Goal: Information Seeking & Learning: Learn about a topic

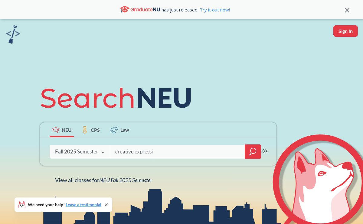
type input "creative expressio"
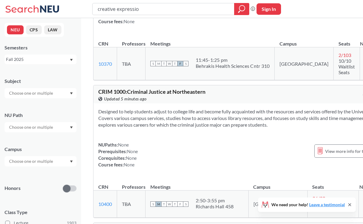
scroll to position [3089, 0]
type input "creative expression"
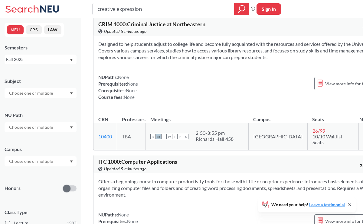
scroll to position [3157, 0]
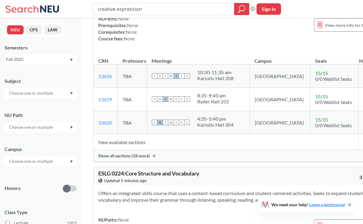
scroll to position [1631, 0]
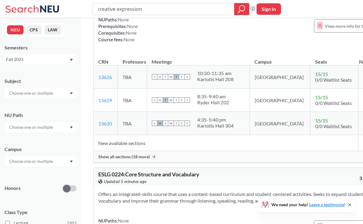
click at [35, 127] on input "text" at bounding box center [31, 127] width 51 height 7
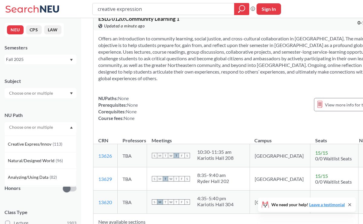
scroll to position [1544, 0]
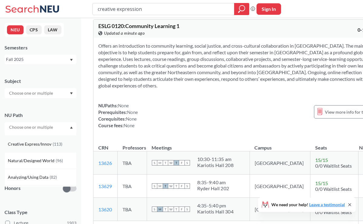
click at [53, 144] on span "( 113 )" at bounding box center [58, 144] width 10 height 5
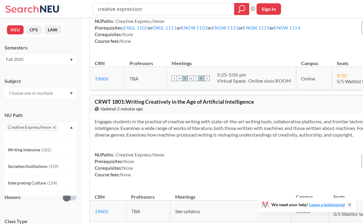
scroll to position [250, 0]
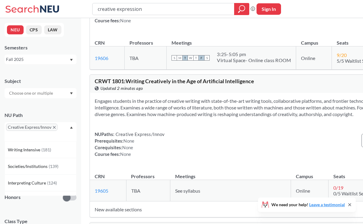
click at [27, 93] on input "text" at bounding box center [31, 93] width 51 height 7
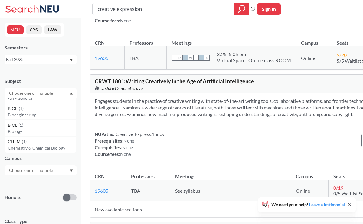
scroll to position [309, 0]
click at [38, 128] on div "BIOL ( 1 )" at bounding box center [42, 127] width 68 height 7
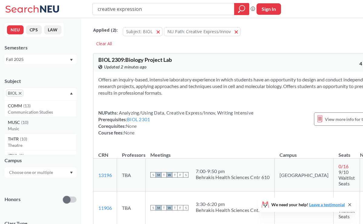
click at [24, 121] on span "( 10 )" at bounding box center [24, 122] width 7 height 5
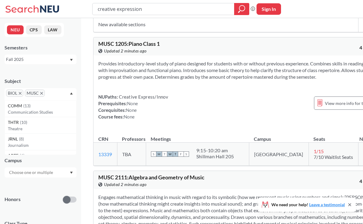
scroll to position [1005, 0]
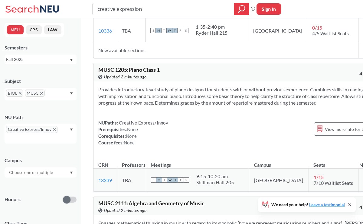
drag, startPoint x: 153, startPoint y: 88, endPoint x: 124, endPoint y: 72, distance: 32.6
click at [124, 86] on section "Provides introductory-level study of piano designed for students with or withou…" at bounding box center [240, 96] width 284 height 20
click at [115, 86] on section "Provides introductory-level study of piano designed for students with or withou…" at bounding box center [240, 96] width 284 height 20
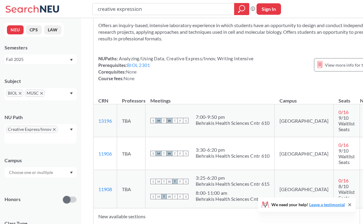
scroll to position [1336, 0]
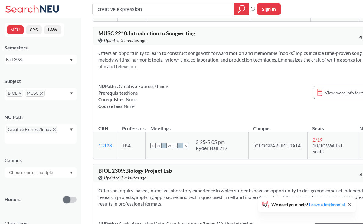
click at [21, 93] on icon "X to remove pill" at bounding box center [20, 93] width 3 height 3
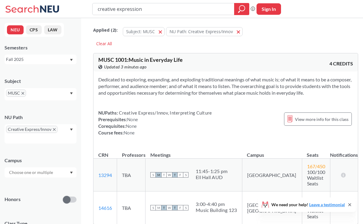
click at [46, 95] on div "MUSC" at bounding box center [41, 94] width 72 height 12
click at [42, 121] on p "Art - Fundamentals" at bounding box center [42, 123] width 68 height 6
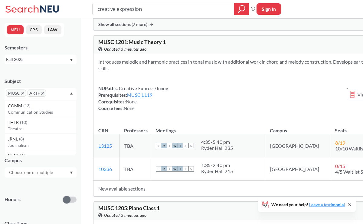
scroll to position [1029, 0]
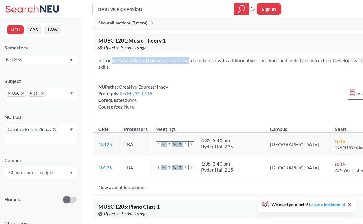
drag, startPoint x: 99, startPoint y: 82, endPoint x: 179, endPoint y: 85, distance: 79.8
click at [181, 70] on section "Introduces melodic and harmonic practices in tonal music with additional work i…" at bounding box center [256, 63] width 317 height 13
click at [179, 70] on section "Introduces melodic and harmonic practices in tonal music with additional work i…" at bounding box center [256, 63] width 317 height 13
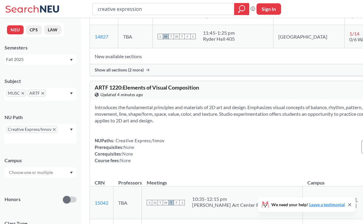
scroll to position [1469, 0]
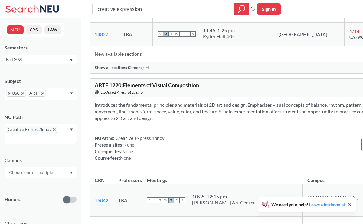
click at [179, 37] on span "W" at bounding box center [176, 33] width 5 height 5
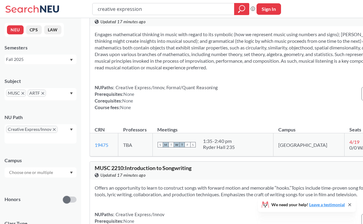
scroll to position [2464, 0]
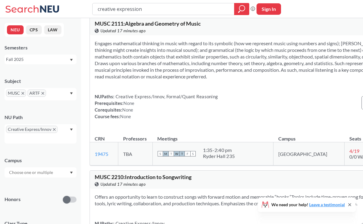
click at [65, 93] on div "MUSC ARTF" at bounding box center [41, 94] width 72 height 12
click at [43, 93] on icon "X to remove pill" at bounding box center [42, 93] width 3 height 3
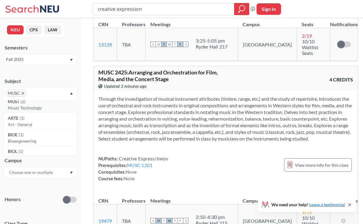
scroll to position [275, 0]
click at [25, 122] on p "Art - General" at bounding box center [42, 120] width 68 height 6
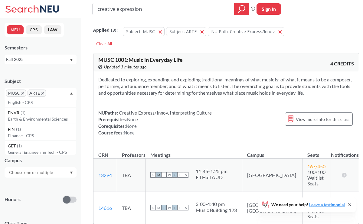
scroll to position [379, 0]
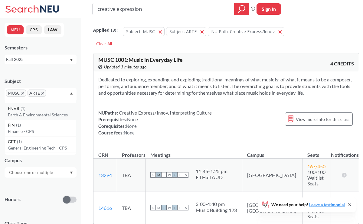
click at [56, 111] on div "ENVR ( 1 )" at bounding box center [42, 108] width 68 height 7
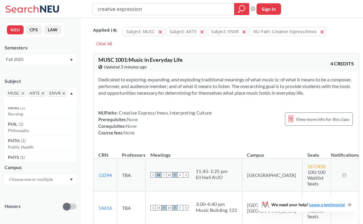
scroll to position [520, 0]
click at [50, 142] on div "PHTH ( 1 )" at bounding box center [42, 141] width 68 height 7
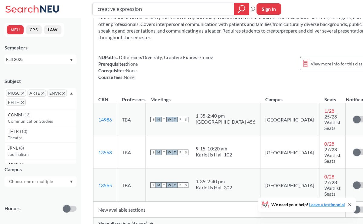
scroll to position [1548, 0]
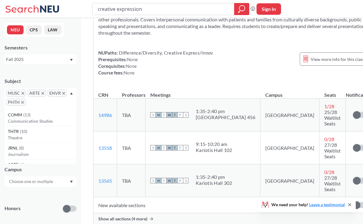
click at [116, 217] on span "Show all sections (4 more)" at bounding box center [122, 219] width 49 height 5
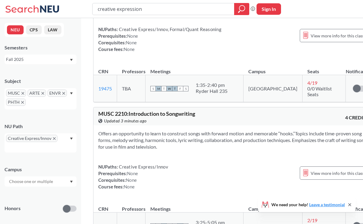
scroll to position [1275, 0]
